Goal: Task Accomplishment & Management: Use online tool/utility

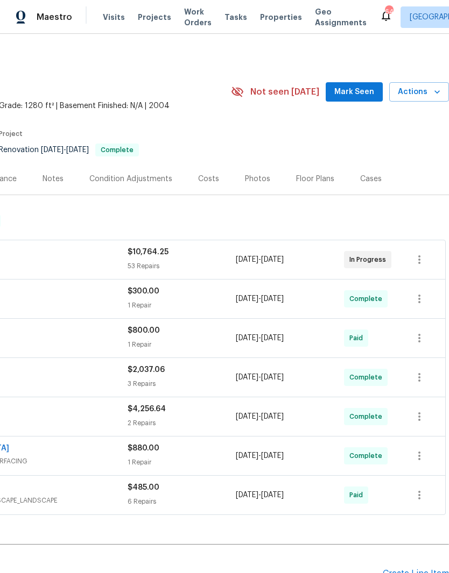
scroll to position [0, 159]
click at [429, 89] on span "Actions" at bounding box center [418, 92] width 42 height 13
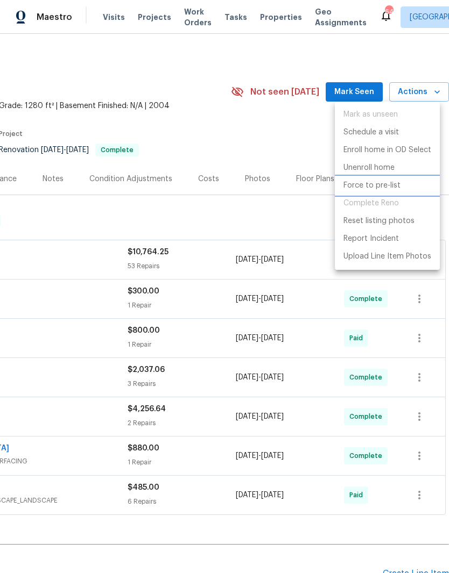
click at [382, 184] on p "Force to pre-list" at bounding box center [371, 185] width 57 height 11
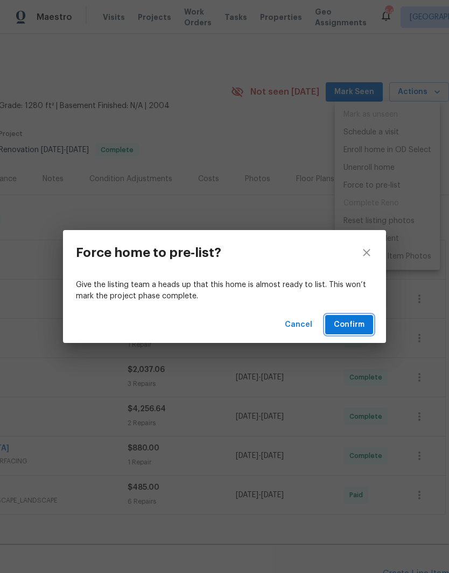
click at [357, 324] on span "Confirm" at bounding box center [348, 324] width 31 height 13
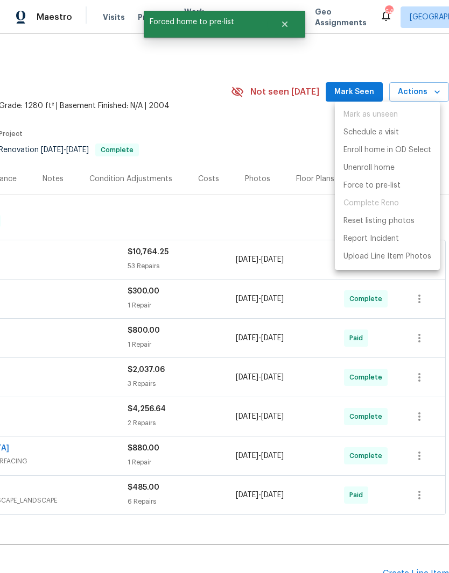
click at [300, 223] on div at bounding box center [224, 286] width 449 height 573
